Goal: Task Accomplishment & Management: Manage account settings

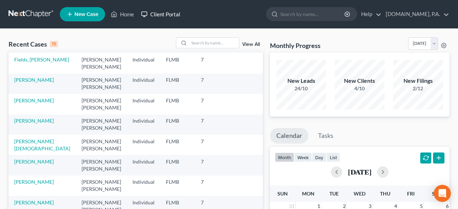
click at [161, 16] on link "Client Portal" at bounding box center [160, 14] width 46 height 13
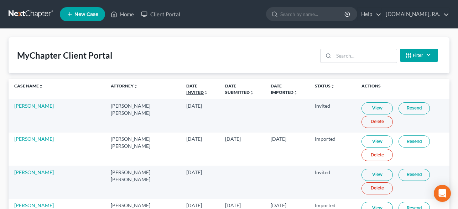
click at [186, 87] on link "Date Invited unfold_more expand_more expand_less" at bounding box center [197, 88] width 22 height 11
click at [189, 85] on link "Date Invited unfold_more expand_more expand_less" at bounding box center [197, 88] width 22 height 11
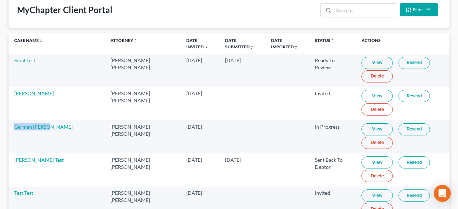
scroll to position [45, 0]
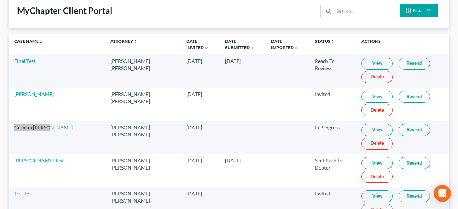
drag, startPoint x: 33, startPoint y: 64, endPoint x: 222, endPoint y: 0, distance: 199.1
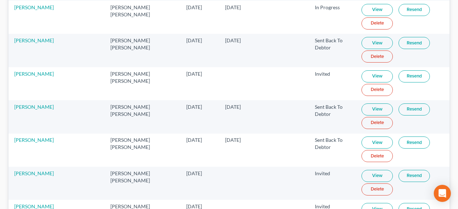
scroll to position [664, 0]
click at [409, 112] on link "Resend" at bounding box center [414, 110] width 31 height 12
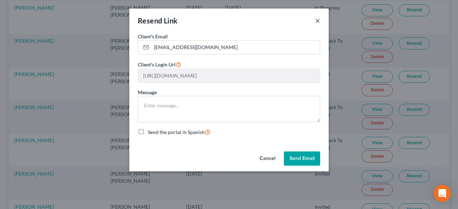
click at [315, 20] on button "×" at bounding box center [317, 20] width 5 height 9
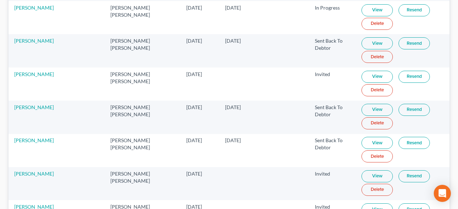
click at [400, 73] on link "Resend" at bounding box center [414, 77] width 31 height 12
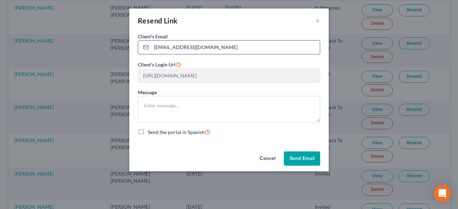
click at [234, 48] on input "documents@fresh-start.law" at bounding box center [235, 48] width 168 height 14
click at [317, 20] on button "×" at bounding box center [317, 20] width 5 height 9
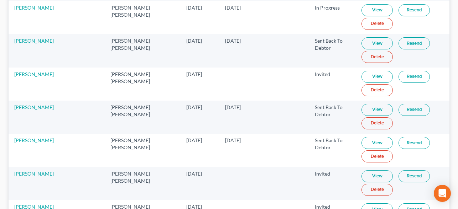
click at [402, 45] on link "Resend" at bounding box center [414, 43] width 31 height 12
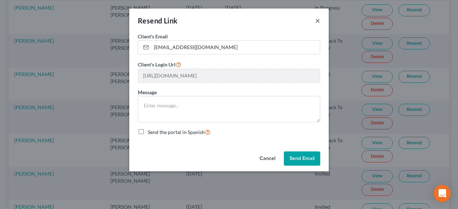
click at [318, 22] on button "×" at bounding box center [317, 20] width 5 height 9
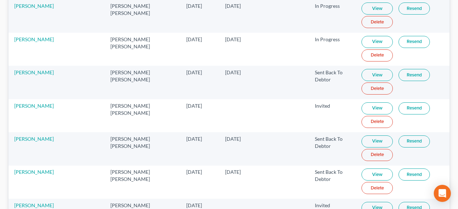
scroll to position [588, 0]
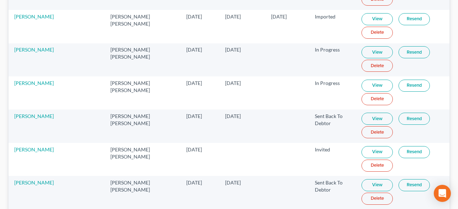
click at [399, 80] on link "Resend" at bounding box center [414, 86] width 31 height 12
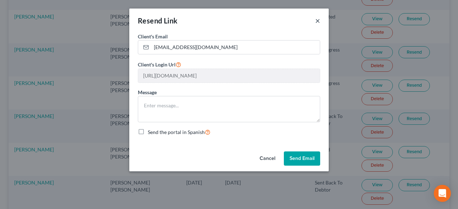
click at [318, 20] on button "×" at bounding box center [317, 20] width 5 height 9
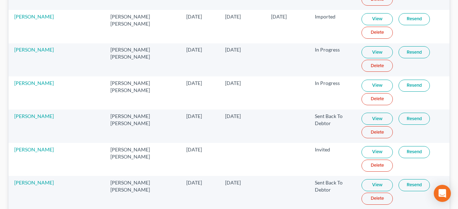
click at [401, 19] on link "Resend" at bounding box center [414, 19] width 31 height 12
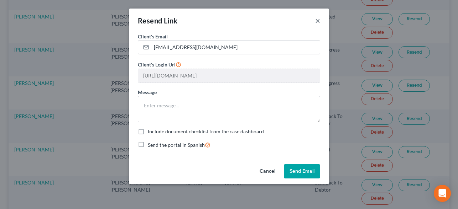
click at [318, 21] on button "×" at bounding box center [317, 20] width 5 height 9
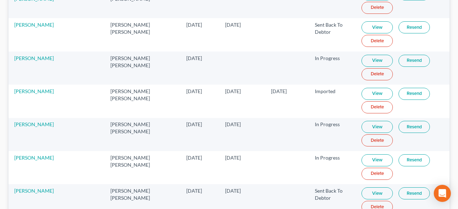
scroll to position [513, 0]
click at [399, 62] on link "Resend" at bounding box center [414, 62] width 31 height 12
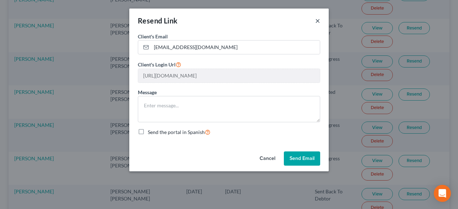
click at [319, 20] on button "×" at bounding box center [317, 20] width 5 height 9
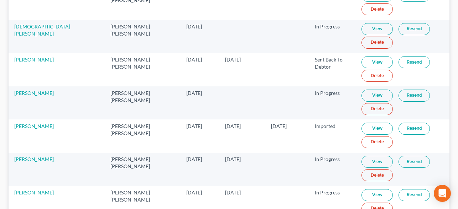
scroll to position [451, 0]
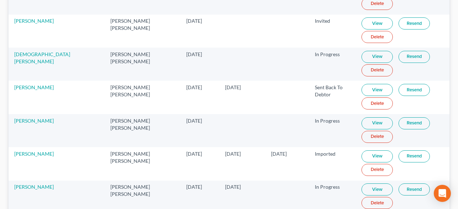
click at [389, 54] on td "View Resend Delete" at bounding box center [403, 64] width 94 height 33
click at [405, 56] on link "Resend" at bounding box center [414, 57] width 31 height 12
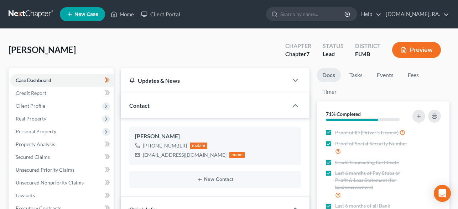
select select "4"
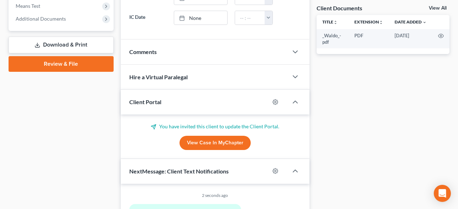
scroll to position [281, 0]
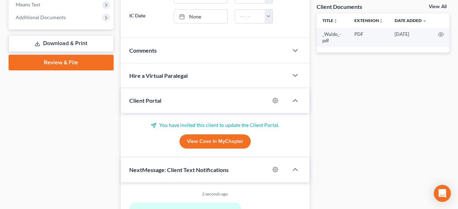
click at [278, 99] on div at bounding box center [279, 100] width 19 height 11
click at [273, 100] on icon "button" at bounding box center [275, 100] width 5 height 5
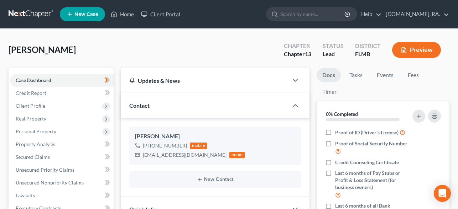
scroll to position [191, 0]
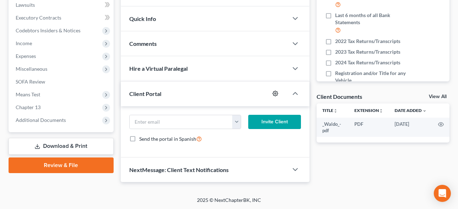
click at [275, 93] on icon "button" at bounding box center [275, 94] width 6 height 6
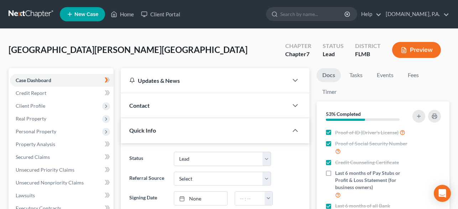
select select "4"
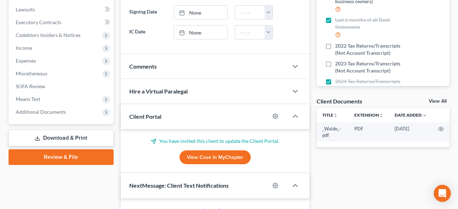
scroll to position [253, 0]
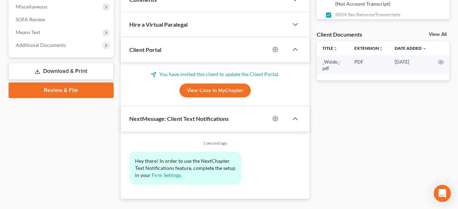
click at [275, 53] on div at bounding box center [279, 49] width 19 height 11
click at [274, 51] on icon "button" at bounding box center [275, 49] width 5 height 5
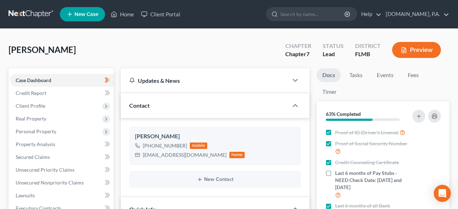
select select "4"
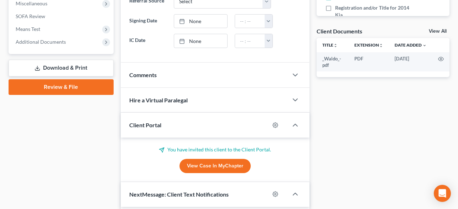
scroll to position [268, 0]
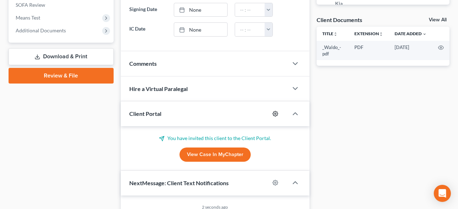
click at [277, 114] on icon "button" at bounding box center [275, 113] width 5 height 5
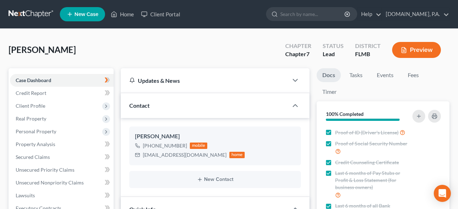
select select "4"
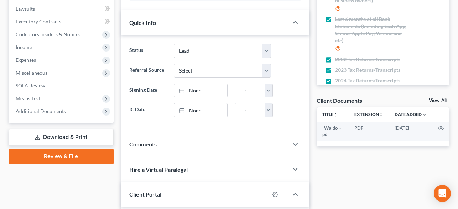
scroll to position [243, 0]
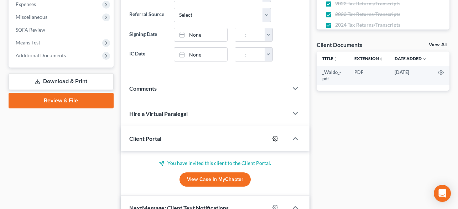
click at [274, 136] on icon "button" at bounding box center [275, 138] width 5 height 5
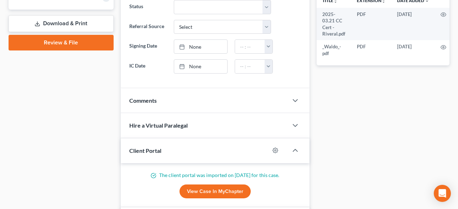
scroll to position [310, 0]
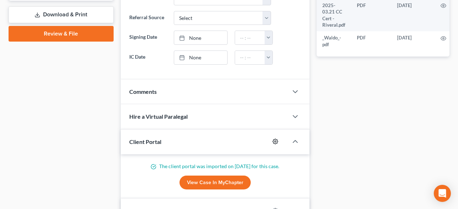
click at [276, 143] on icon "button" at bounding box center [275, 142] width 6 height 6
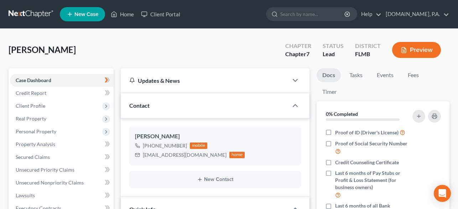
select select "4"
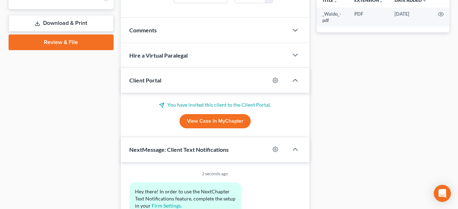
scroll to position [303, 0]
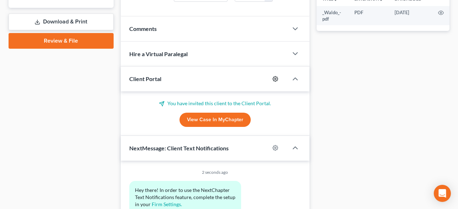
click at [274, 80] on icon "button" at bounding box center [275, 79] width 6 height 6
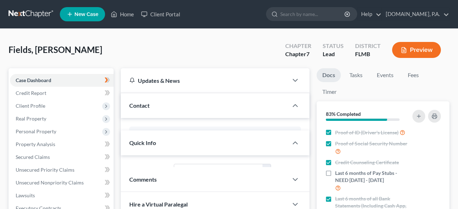
select select "4"
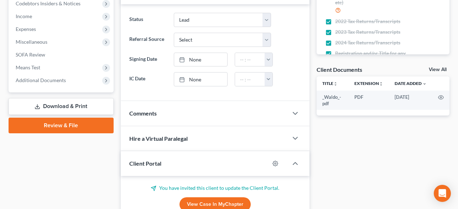
scroll to position [253, 0]
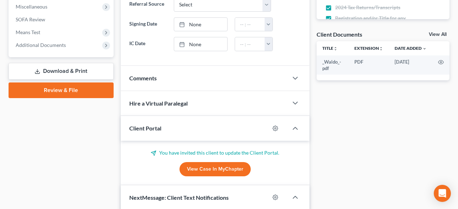
click at [278, 128] on div at bounding box center [279, 128] width 19 height 11
click at [276, 128] on icon "button" at bounding box center [275, 129] width 6 height 6
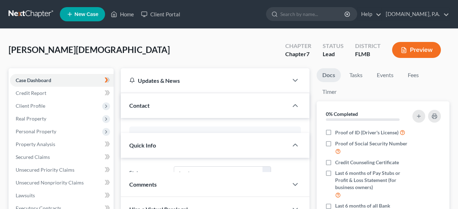
select select "4"
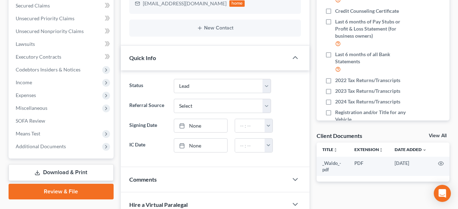
scroll to position [231, 0]
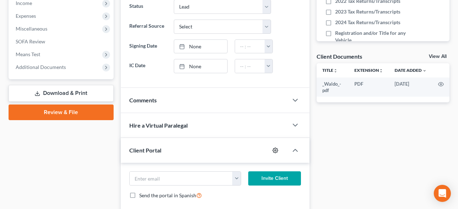
click at [275, 149] on icon "button" at bounding box center [275, 151] width 6 height 6
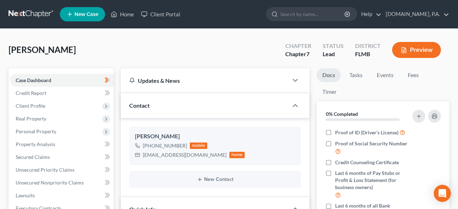
select select "4"
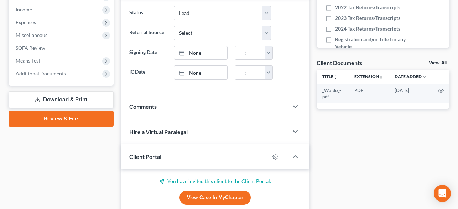
scroll to position [229, 0]
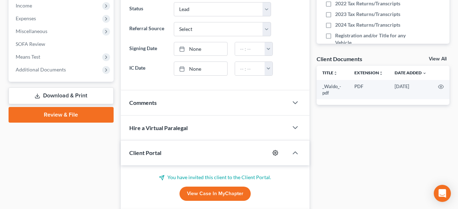
click at [276, 153] on icon "button" at bounding box center [275, 153] width 6 height 6
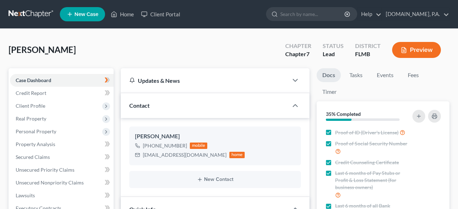
select select "4"
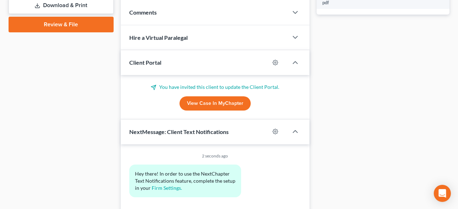
scroll to position [329, 0]
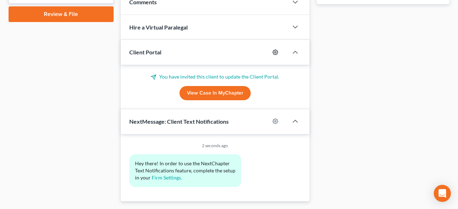
click at [275, 52] on circle "button" at bounding box center [275, 52] width 1 height 1
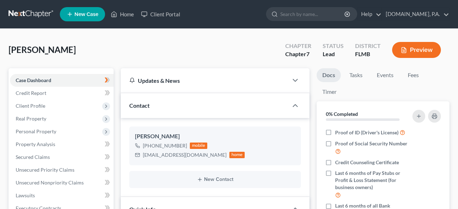
select select "4"
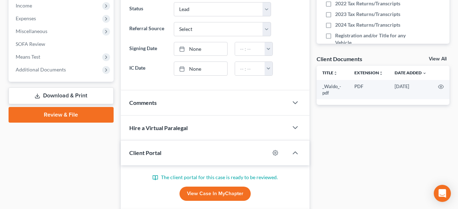
scroll to position [274, 0]
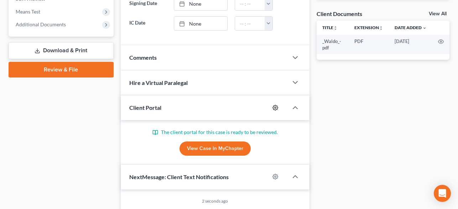
click at [272, 109] on icon "button" at bounding box center [275, 108] width 6 height 6
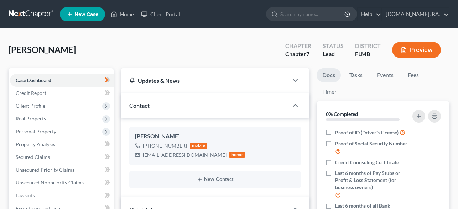
select select "4"
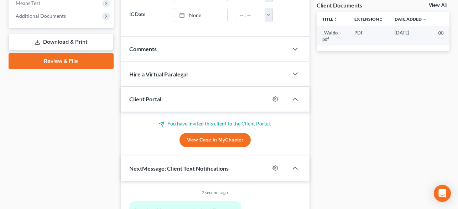
scroll to position [287, 0]
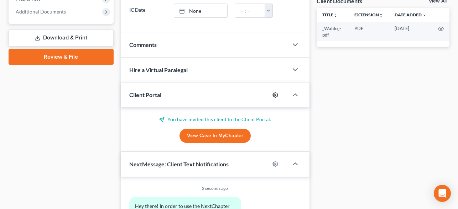
click at [274, 96] on icon "button" at bounding box center [275, 95] width 6 height 6
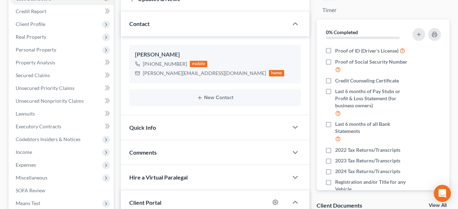
scroll to position [184, 0]
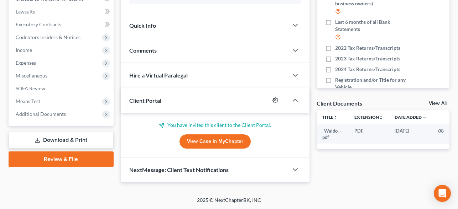
click at [273, 101] on icon "button" at bounding box center [275, 101] width 6 height 6
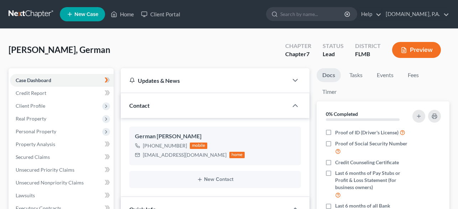
select select "4"
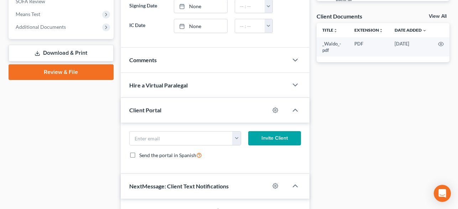
scroll to position [287, 0]
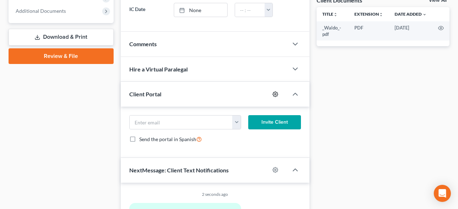
click at [276, 92] on icon "button" at bounding box center [275, 94] width 5 height 5
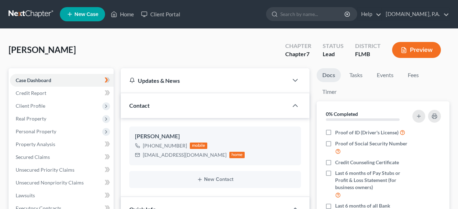
select select "4"
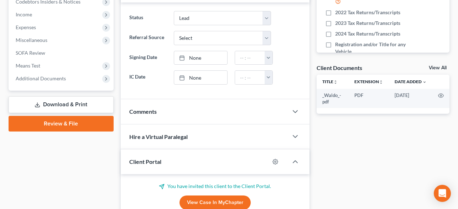
scroll to position [324, 0]
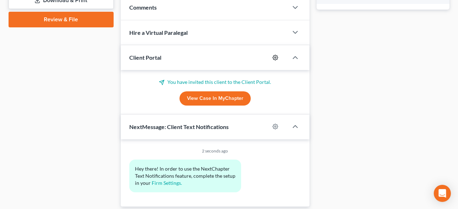
click at [275, 59] on icon "button" at bounding box center [275, 57] width 5 height 5
